Goal: Information Seeking & Learning: Learn about a topic

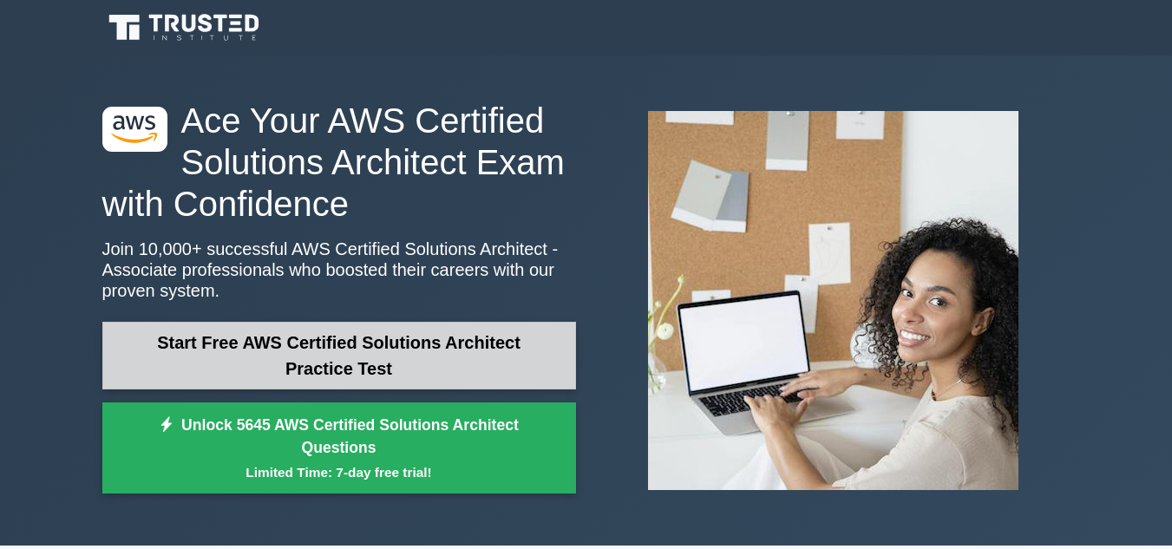
click at [473, 364] on link "Start Free AWS Certified Solutions Architect Practice Test" at bounding box center [339, 356] width 474 height 68
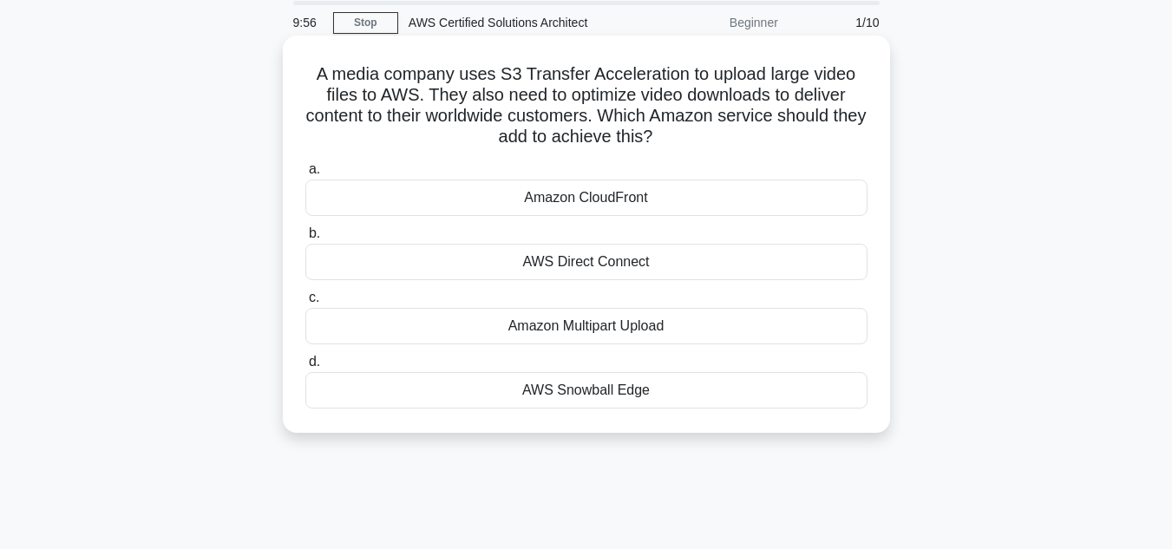
scroll to position [59, 0]
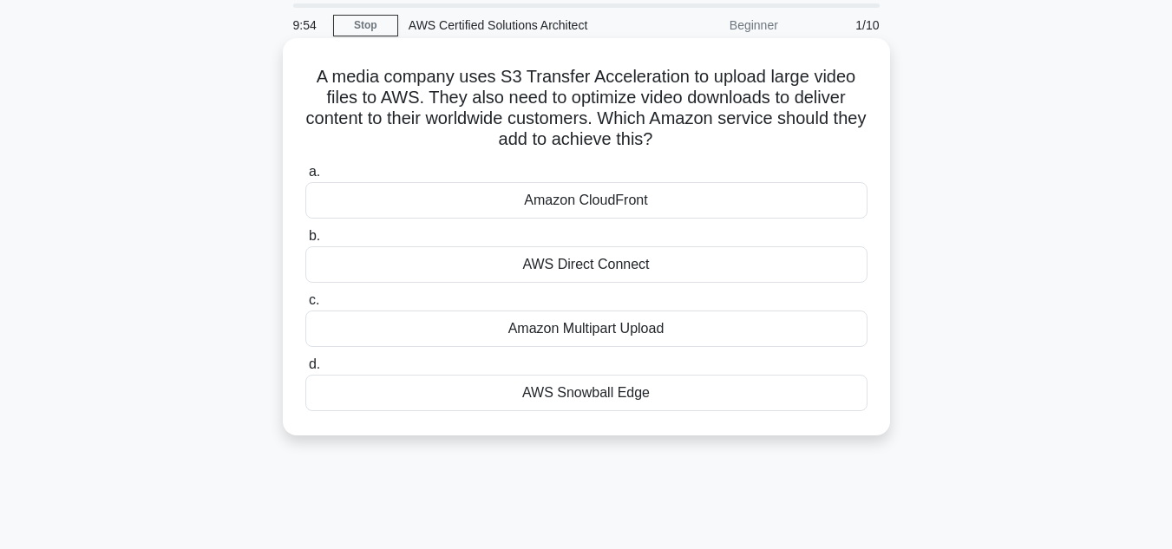
click at [612, 193] on div "Amazon CloudFront" at bounding box center [586, 200] width 562 height 36
click at [305, 178] on input "a. Amazon CloudFront" at bounding box center [305, 172] width 0 height 11
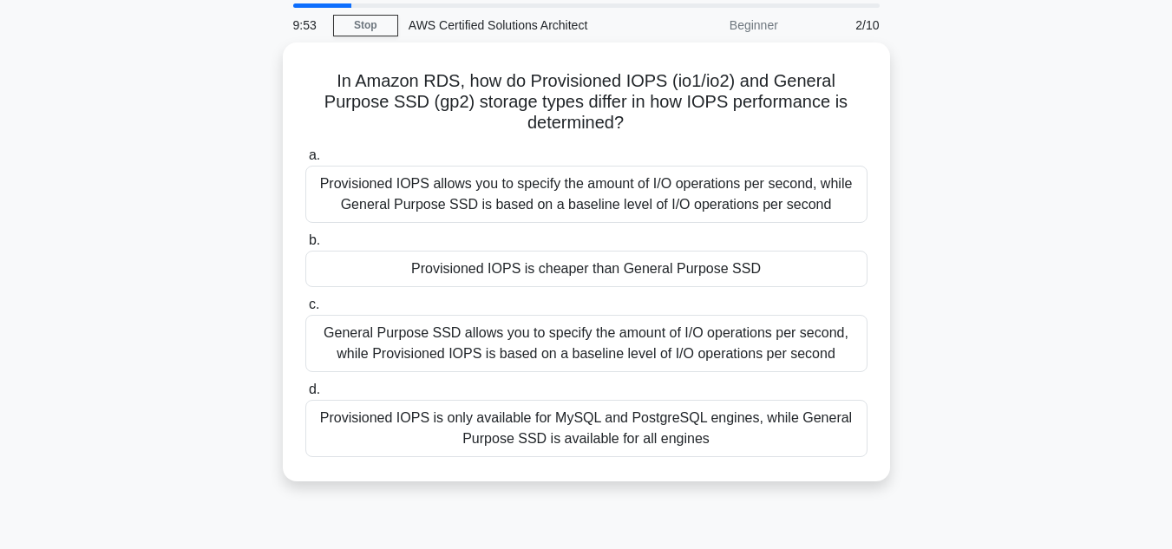
scroll to position [0, 0]
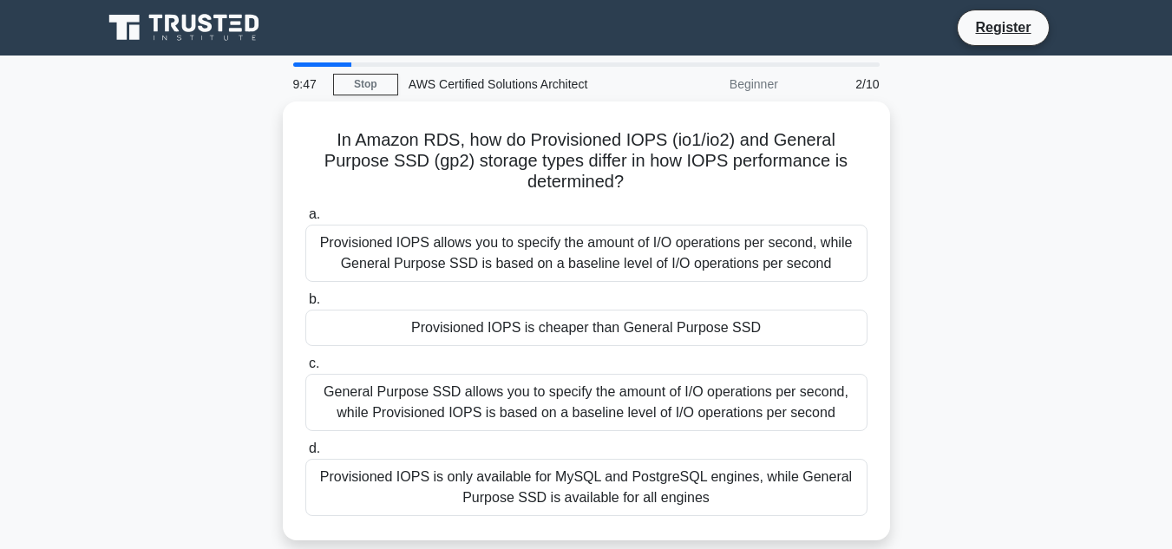
click at [156, 250] on div "In Amazon RDS, how do Provisioned IOPS (io1/io2) and General Purpose SSD (gp2) …" at bounding box center [586, 332] width 989 height 460
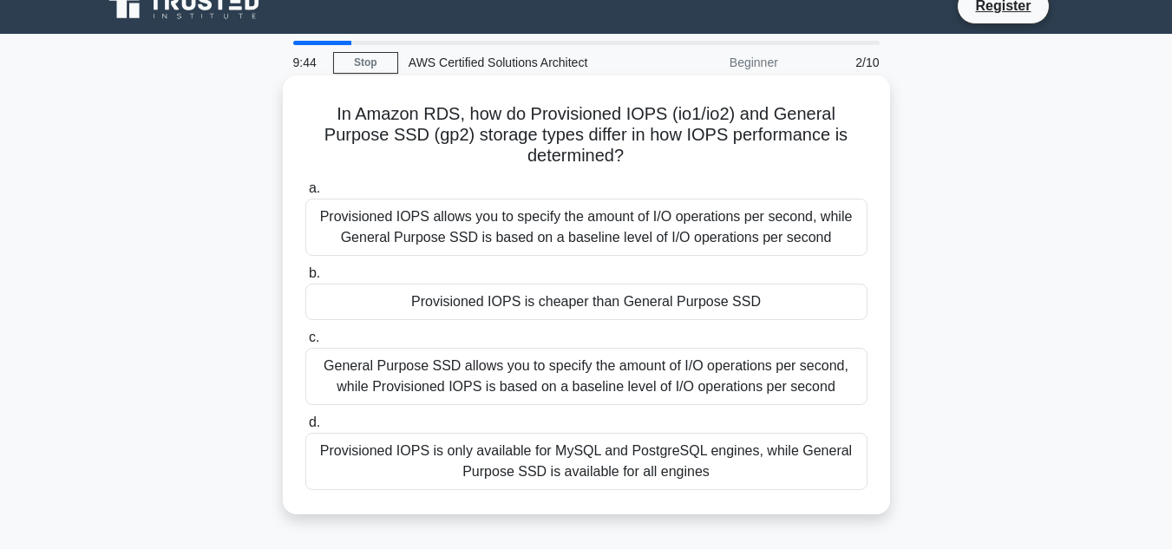
scroll to position [44, 0]
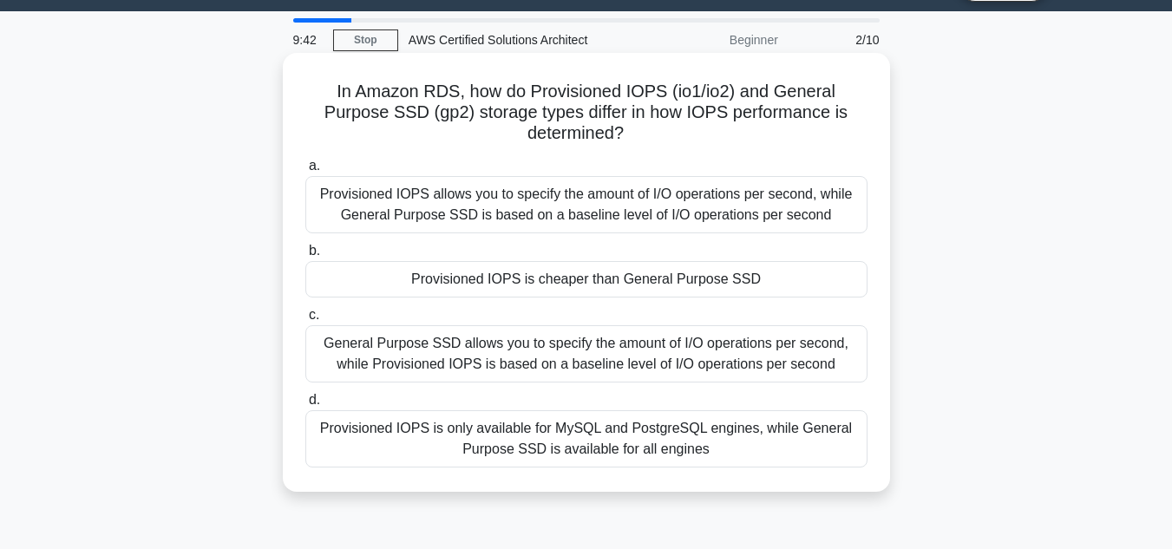
drag, startPoint x: 468, startPoint y: 257, endPoint x: 720, endPoint y: 302, distance: 255.6
click at [720, 302] on div "a. Provisioned IOPS allows you to specify the amount of I/O operations per seco…" at bounding box center [586, 311] width 583 height 319
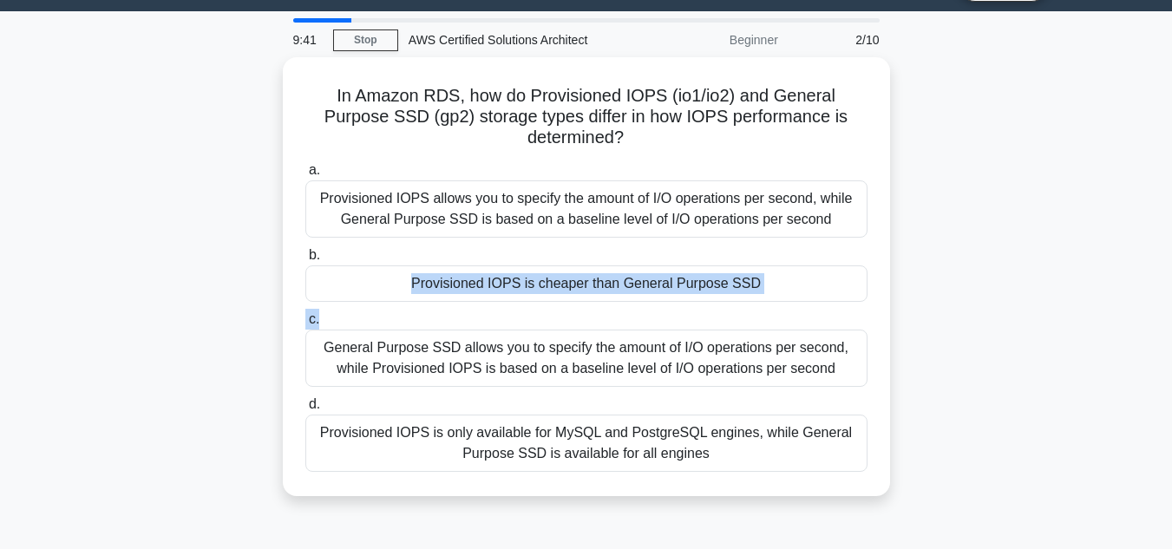
click at [908, 287] on div "In Amazon RDS, how do Provisioned IOPS (io1/io2) and General Purpose SSD (gp2) …" at bounding box center [586, 287] width 989 height 460
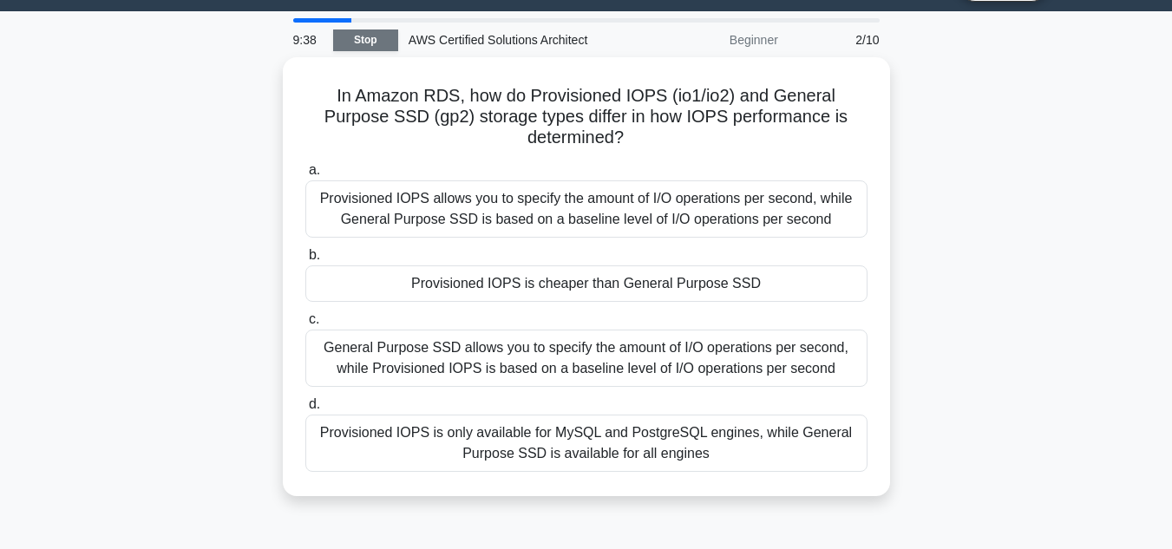
click at [356, 42] on link "Stop" at bounding box center [365, 40] width 65 height 22
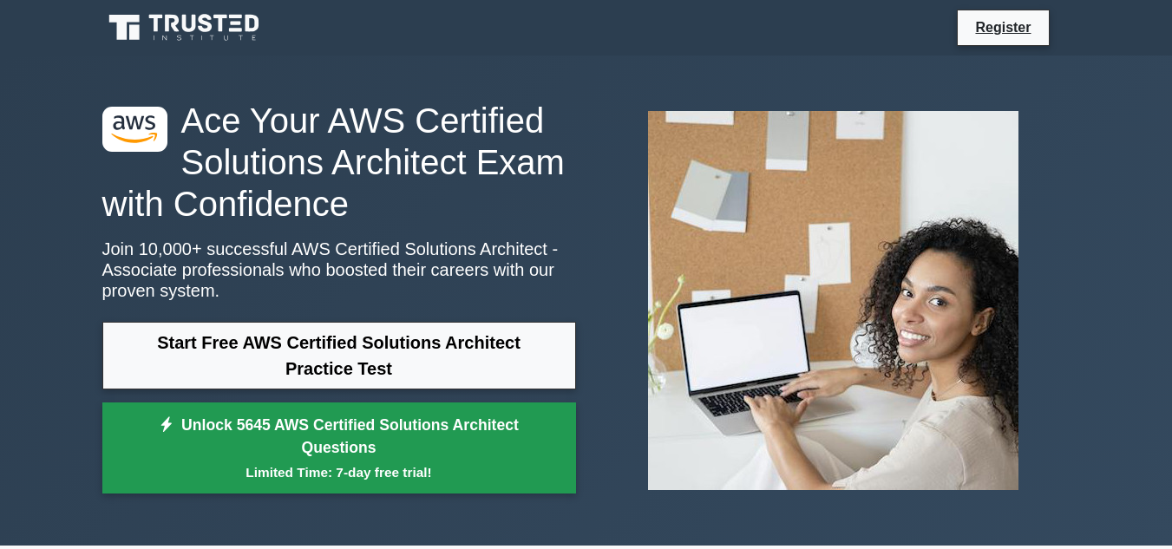
click at [429, 432] on link "Unlock 5645 AWS Certified Solutions Architect Questions Limited Time: 7-day fre…" at bounding box center [339, 449] width 474 height 92
